Goal: Find specific page/section: Find specific page/section

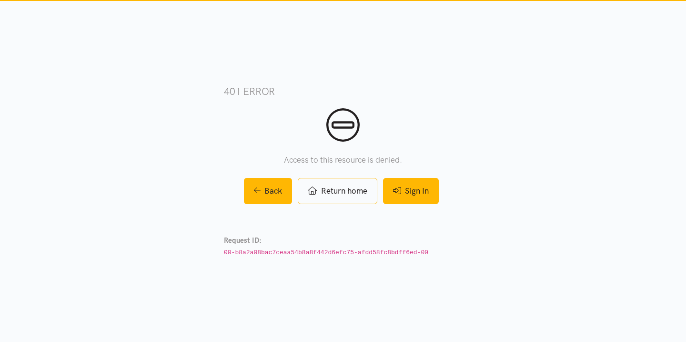
click at [410, 189] on link "Sign In" at bounding box center [411, 191] width 56 height 26
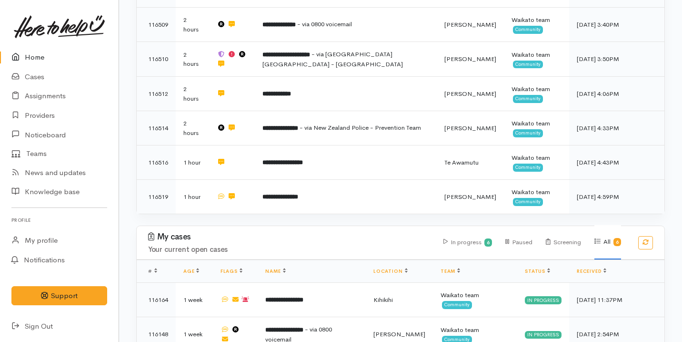
scroll to position [544, 0]
click at [45, 69] on link "Cases" at bounding box center [59, 77] width 119 height 20
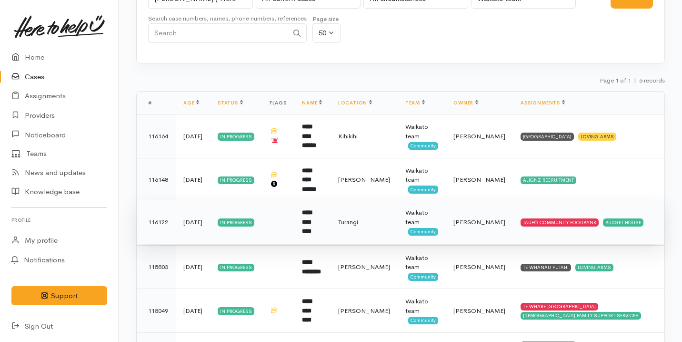
scroll to position [61, 0]
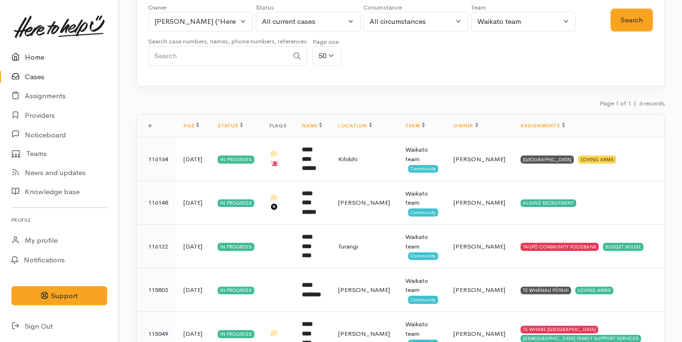
click at [47, 51] on link "Home" at bounding box center [59, 58] width 119 height 20
